Goal: Navigation & Orientation: Find specific page/section

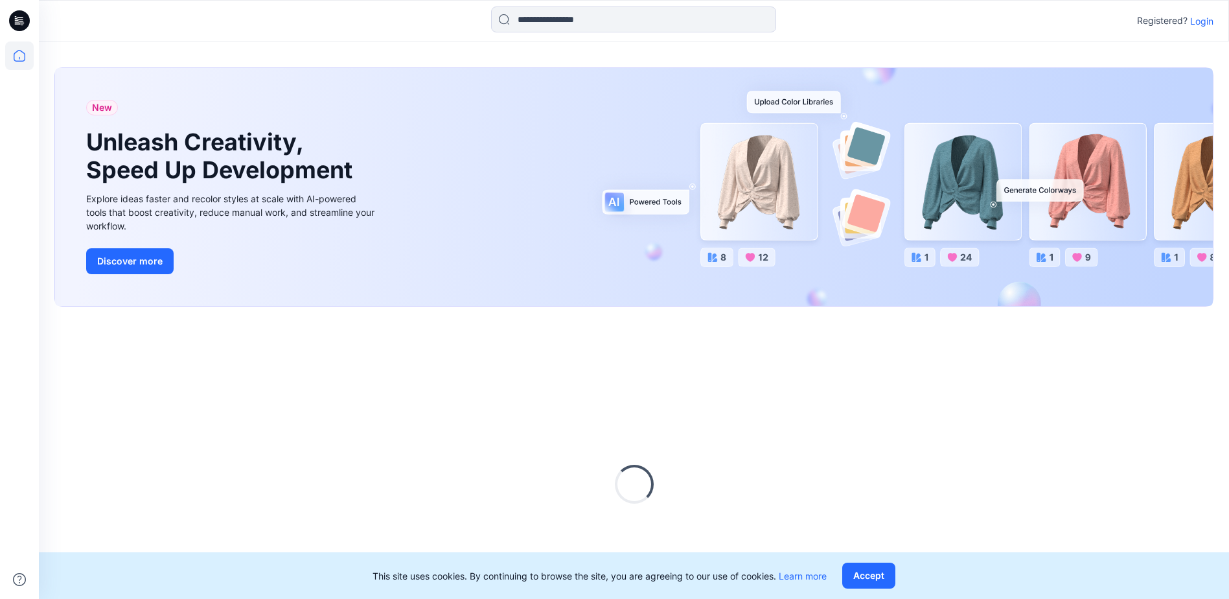
click at [1201, 19] on p "Login" at bounding box center [1201, 21] width 23 height 14
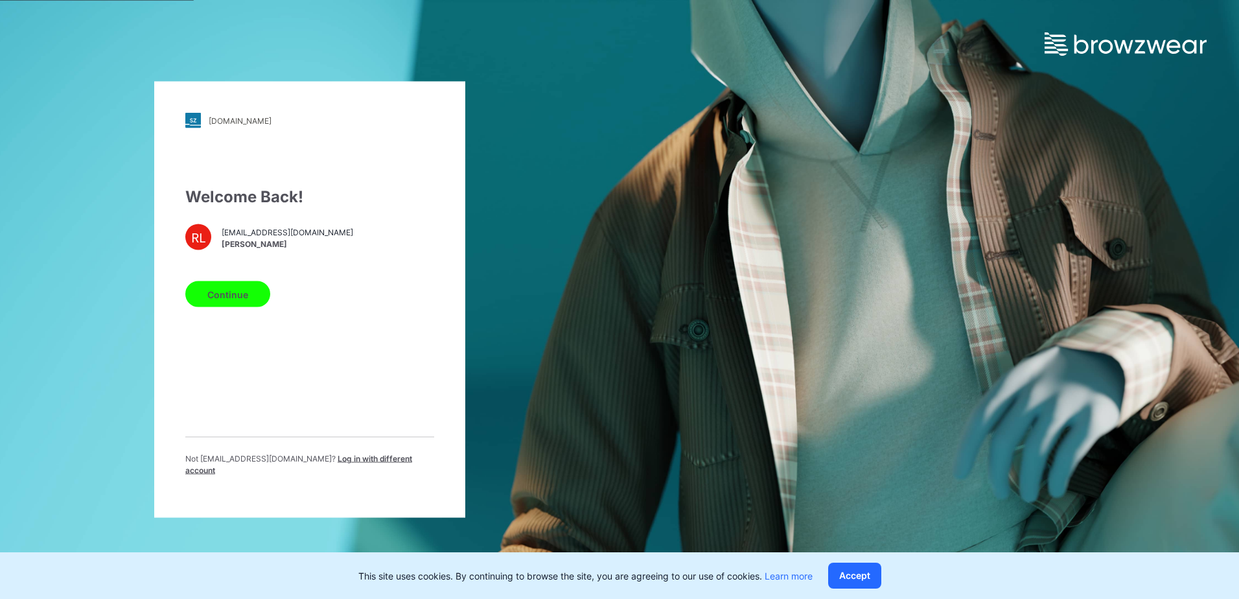
click at [247, 305] on button "Continue" at bounding box center [227, 294] width 85 height 26
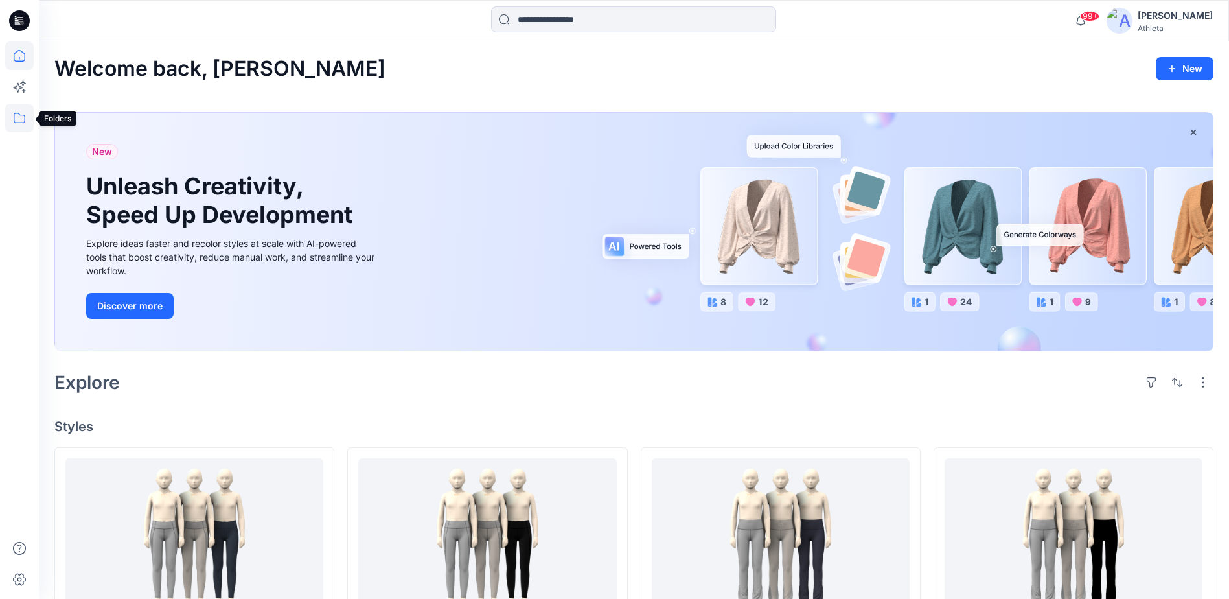
click at [19, 121] on icon at bounding box center [19, 118] width 29 height 29
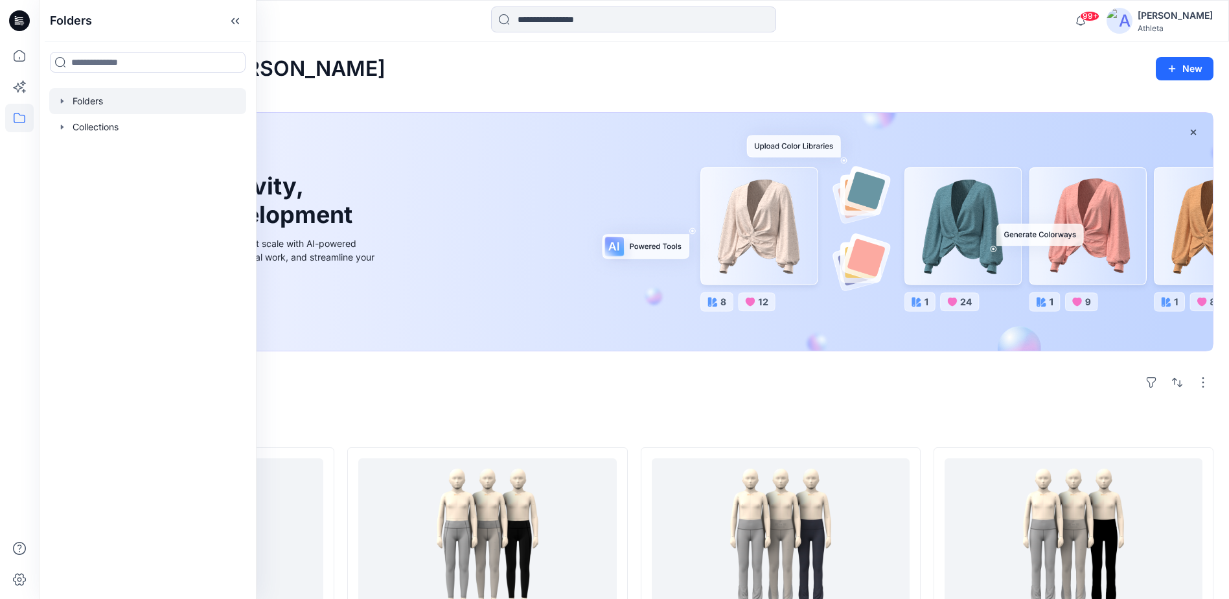
click at [106, 103] on div at bounding box center [147, 101] width 197 height 26
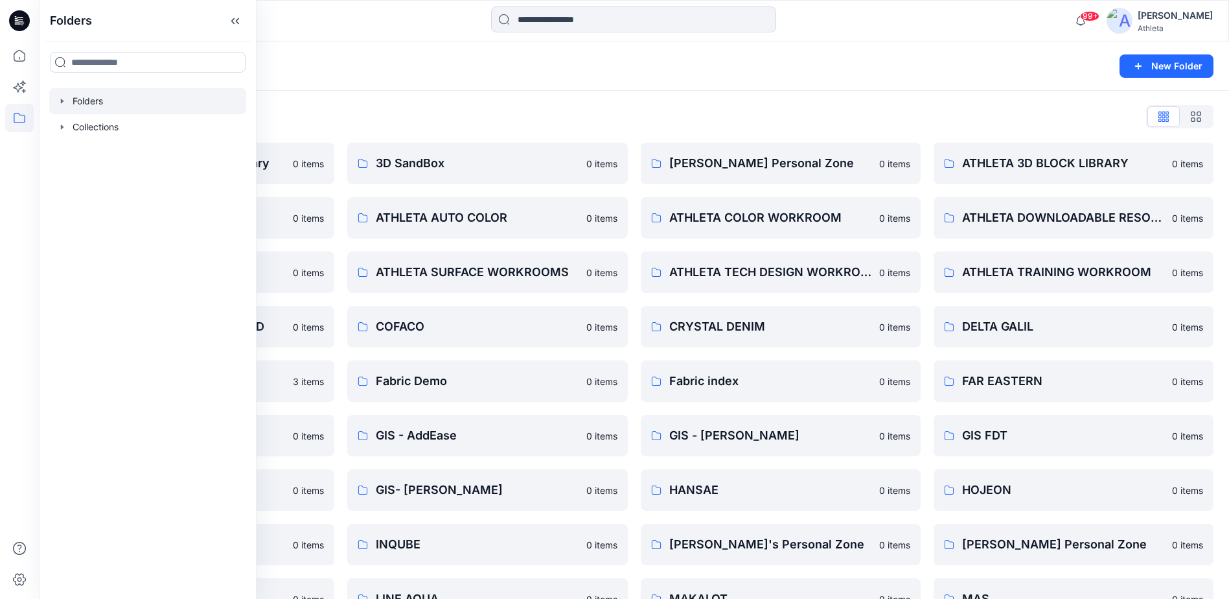
click at [797, 71] on div "Folders" at bounding box center [583, 66] width 1058 height 18
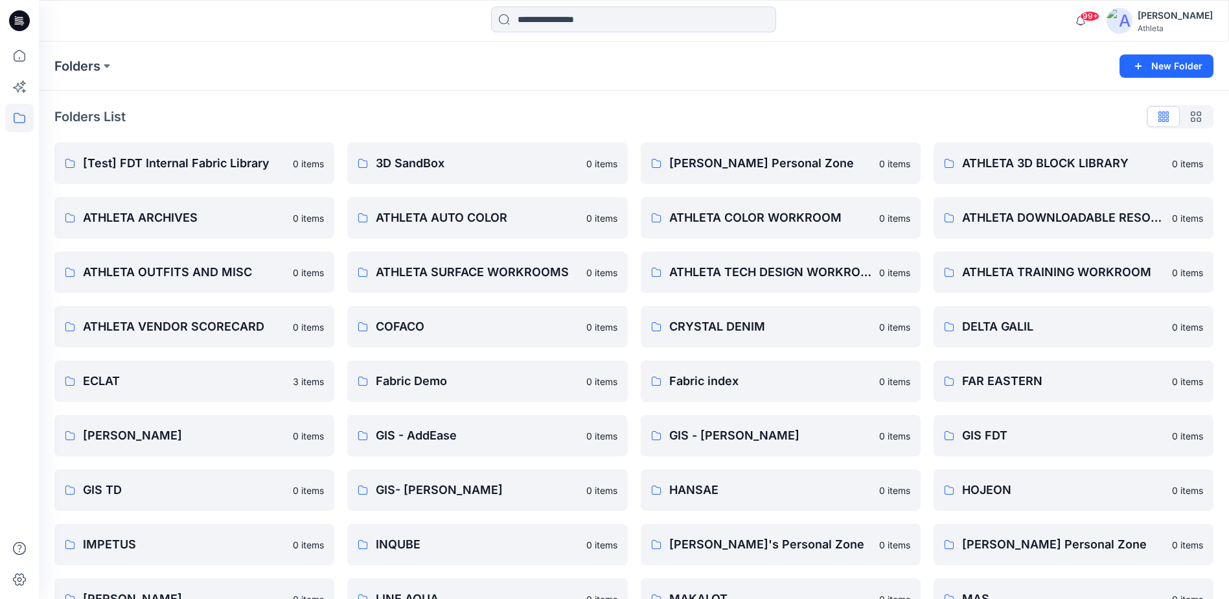
click at [303, 34] on div at bounding box center [187, 20] width 297 height 29
